Goal: Information Seeking & Learning: Learn about a topic

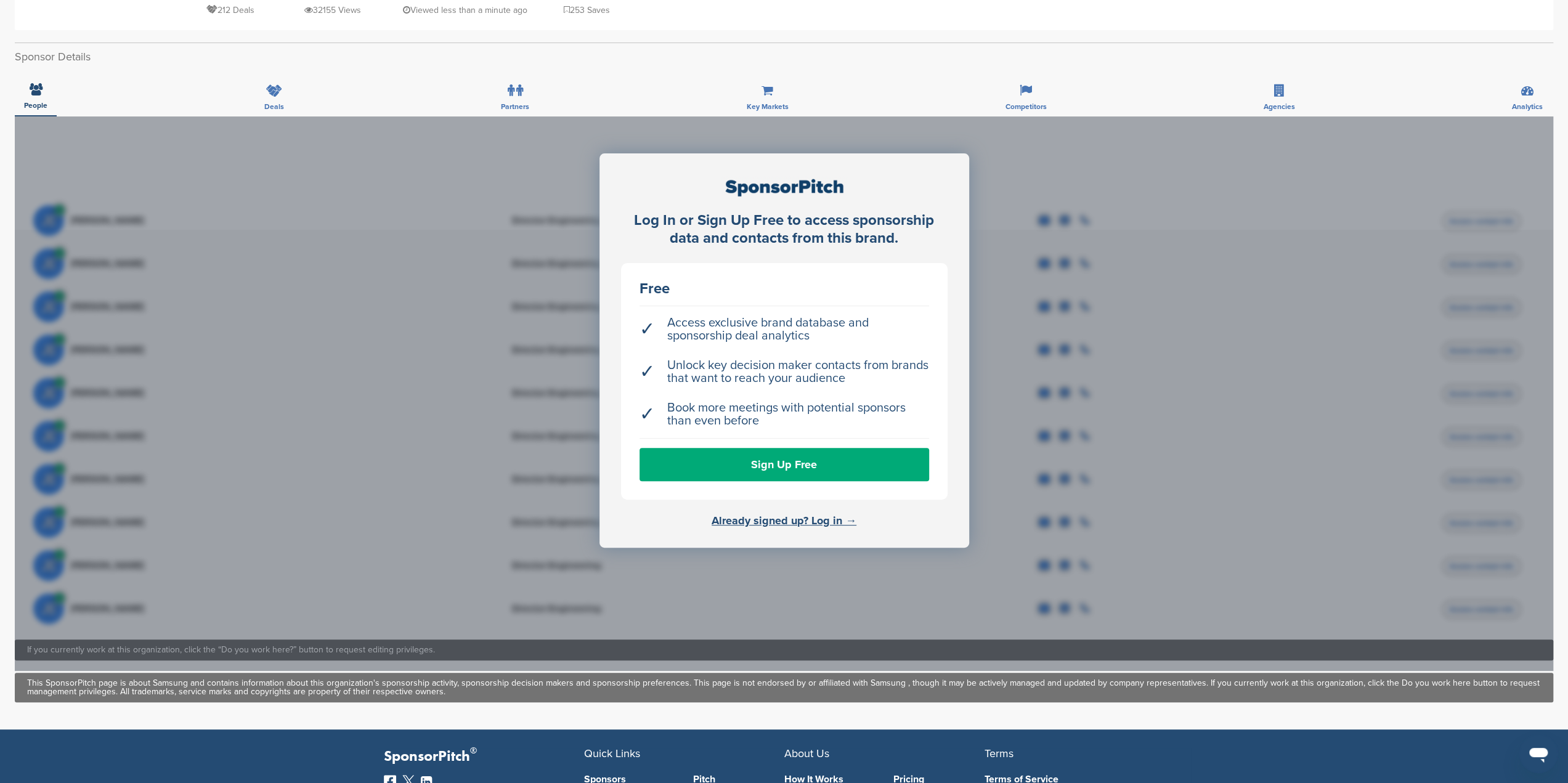
scroll to position [246, 0]
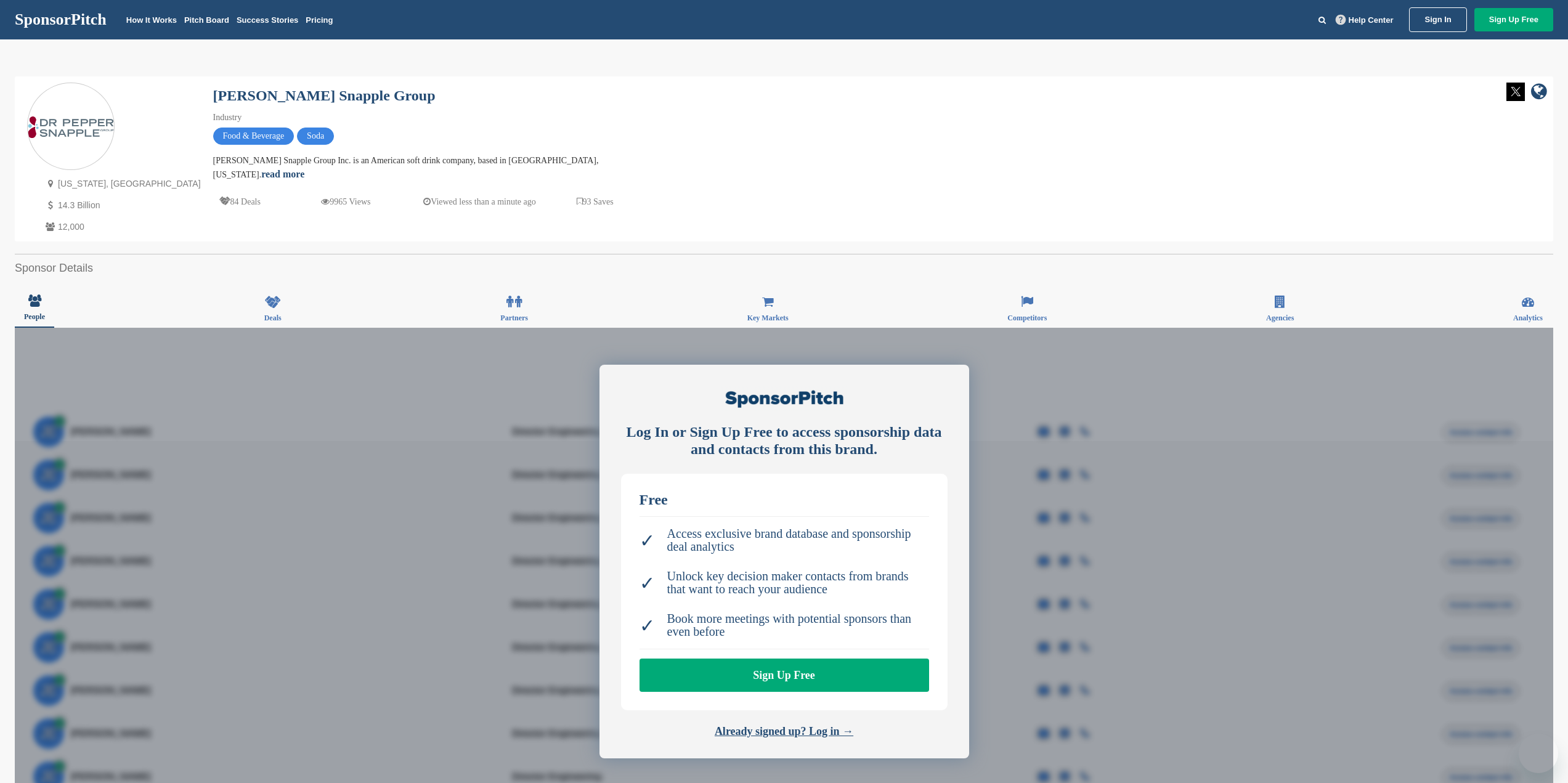
scroll to position [144, 0]
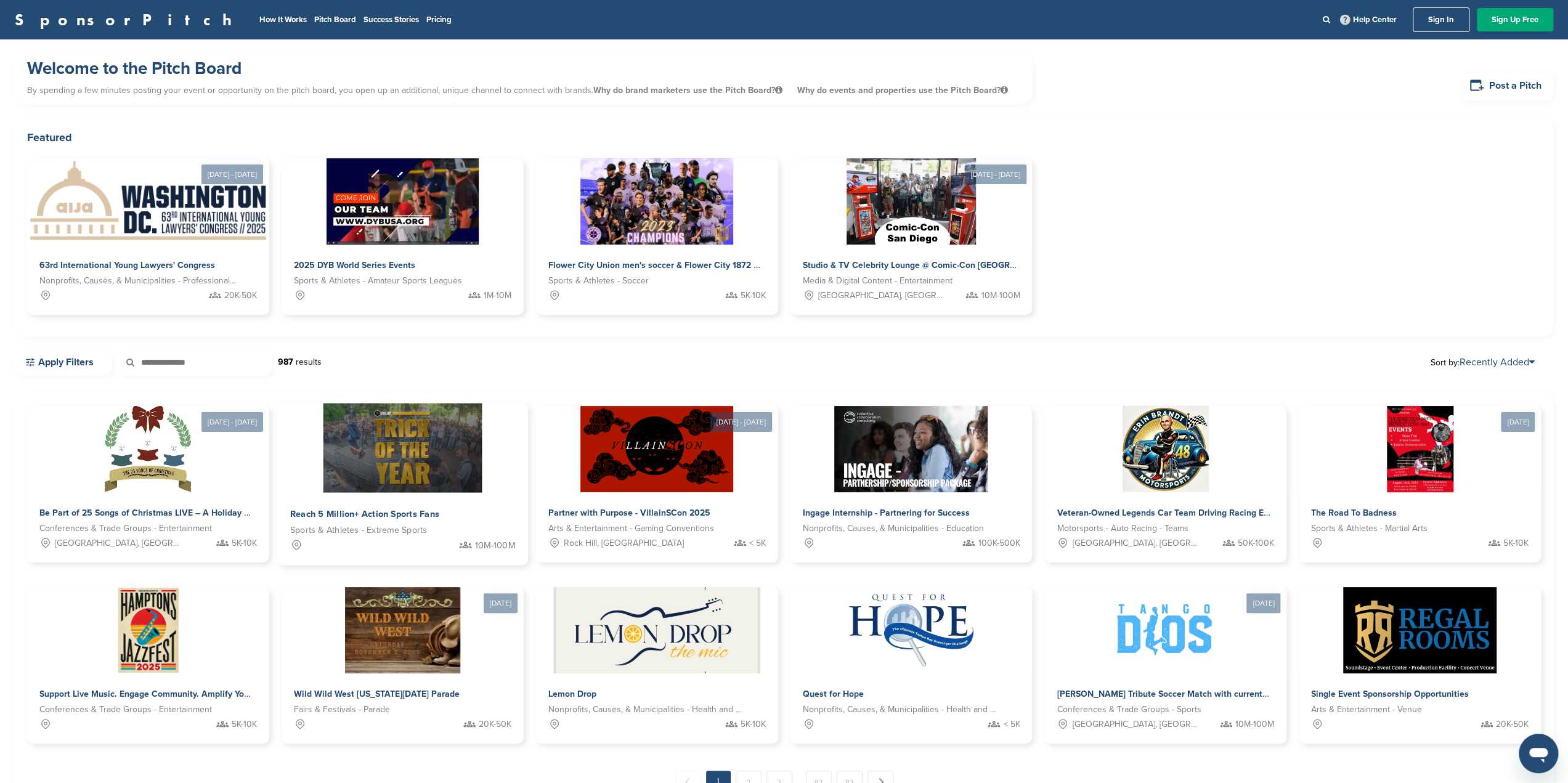
click at [432, 526] on div "Sports & Athletes - Extreme Sports" at bounding box center [403, 530] width 225 height 14
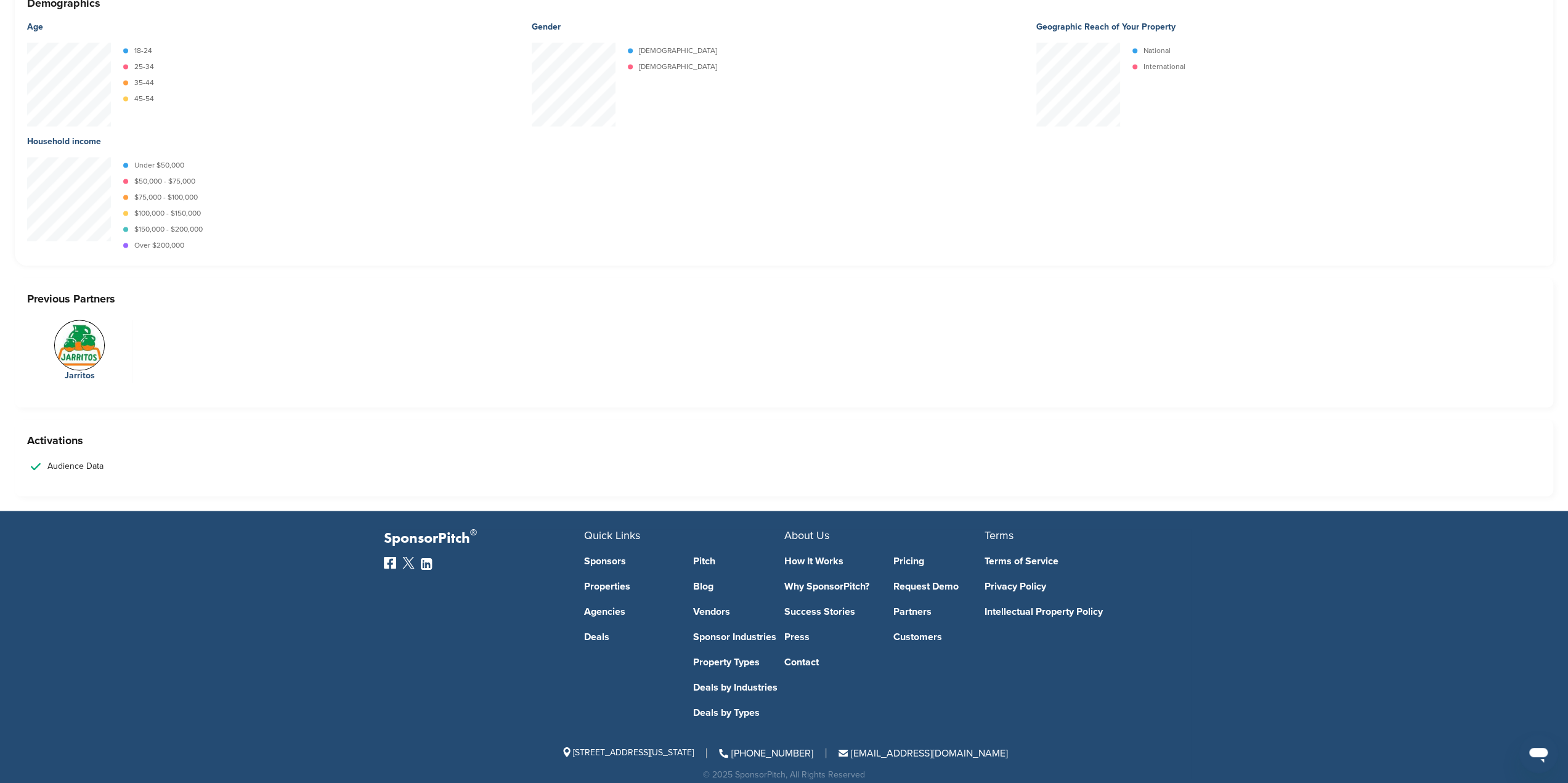
scroll to position [1831, 0]
